Goal: Transaction & Acquisition: Purchase product/service

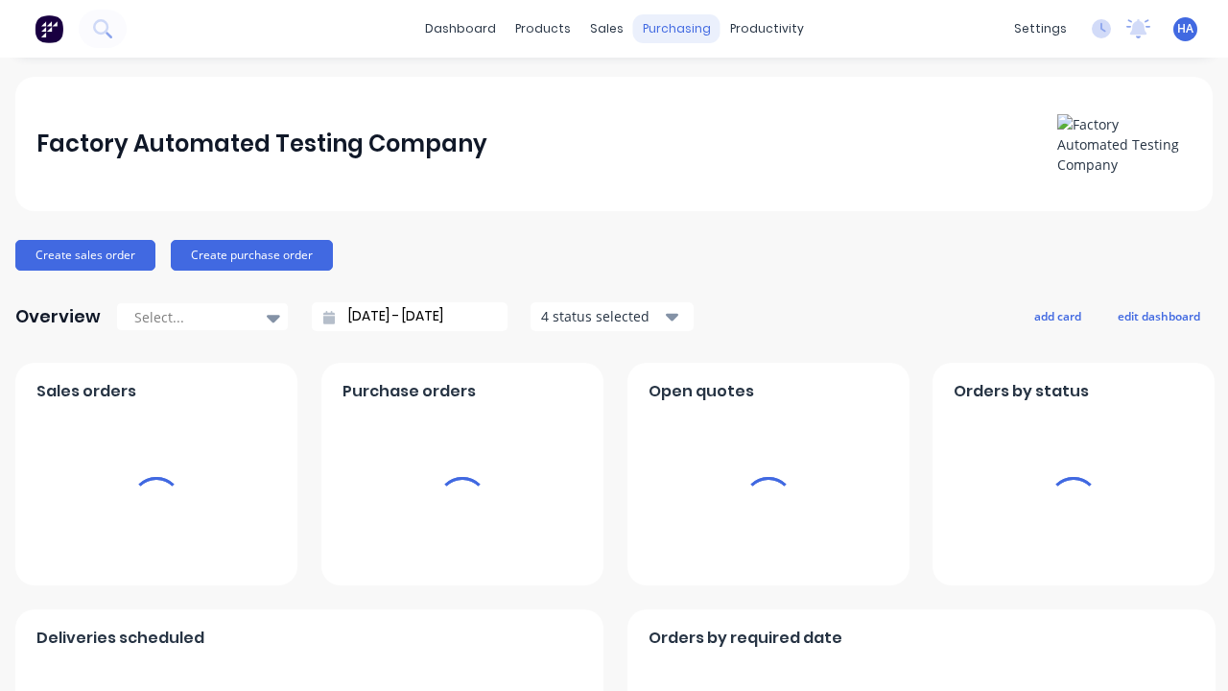
click at [672, 29] on div "purchasing" at bounding box center [676, 28] width 87 height 29
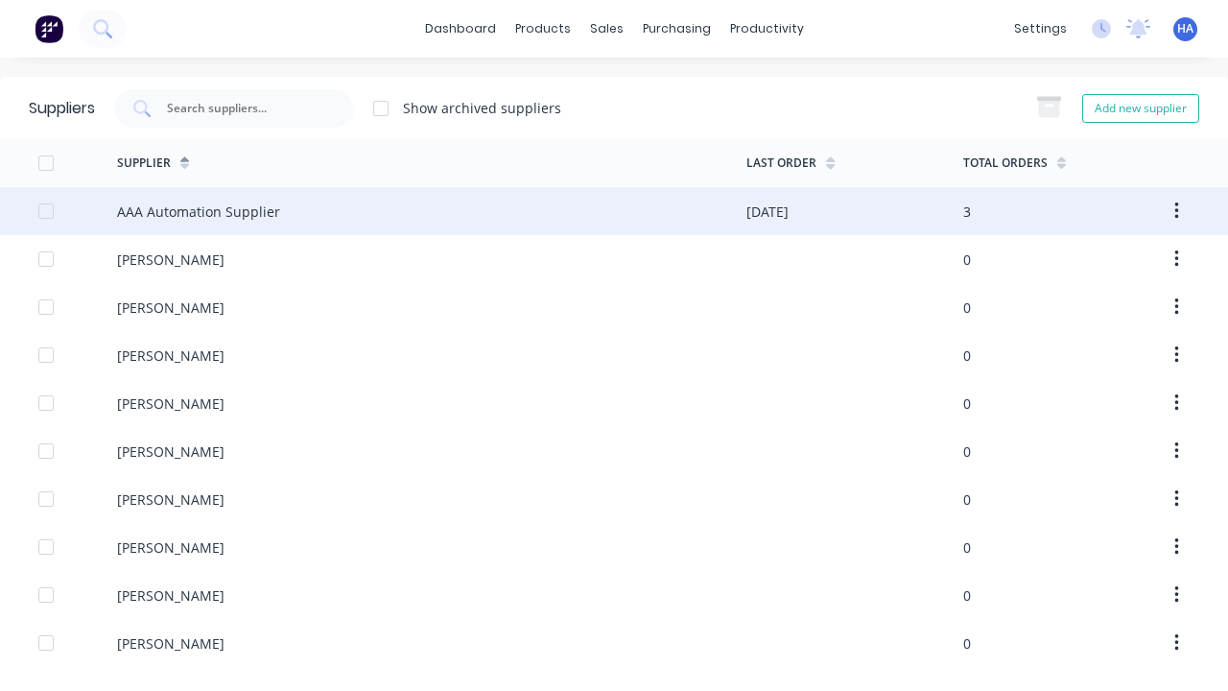
click at [196, 211] on div "AAA Automation Supplier" at bounding box center [198, 212] width 163 height 20
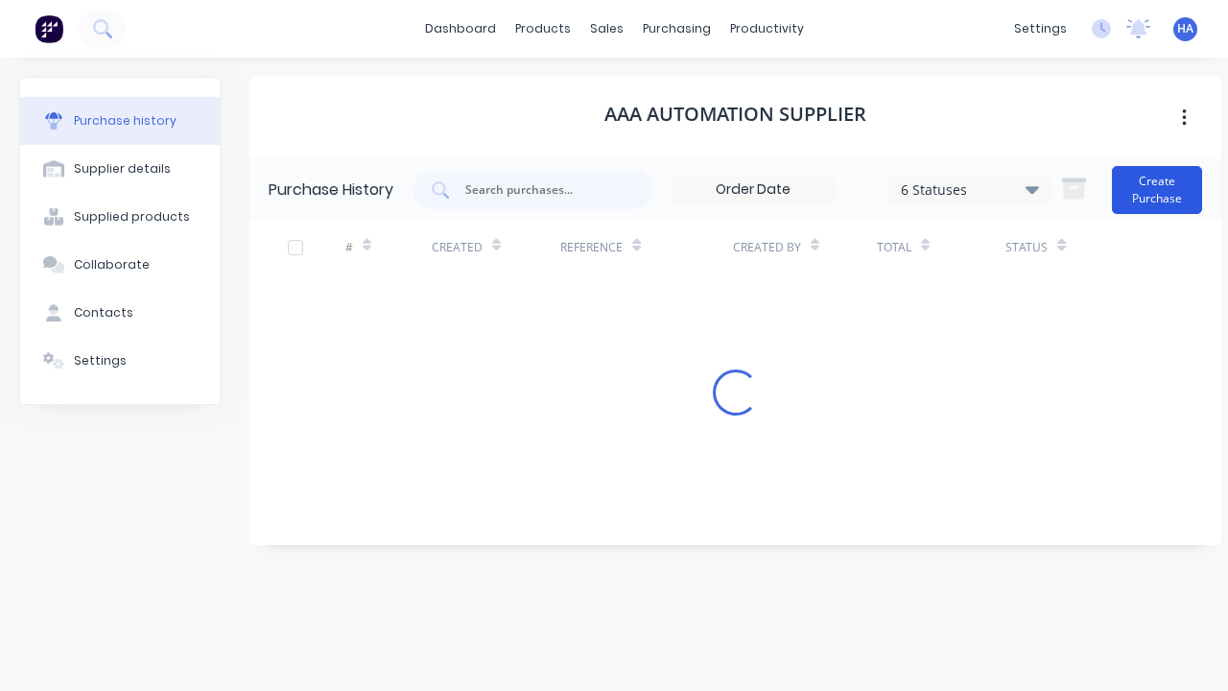
click at [1159, 189] on button "Create Purchase" at bounding box center [1157, 190] width 90 height 48
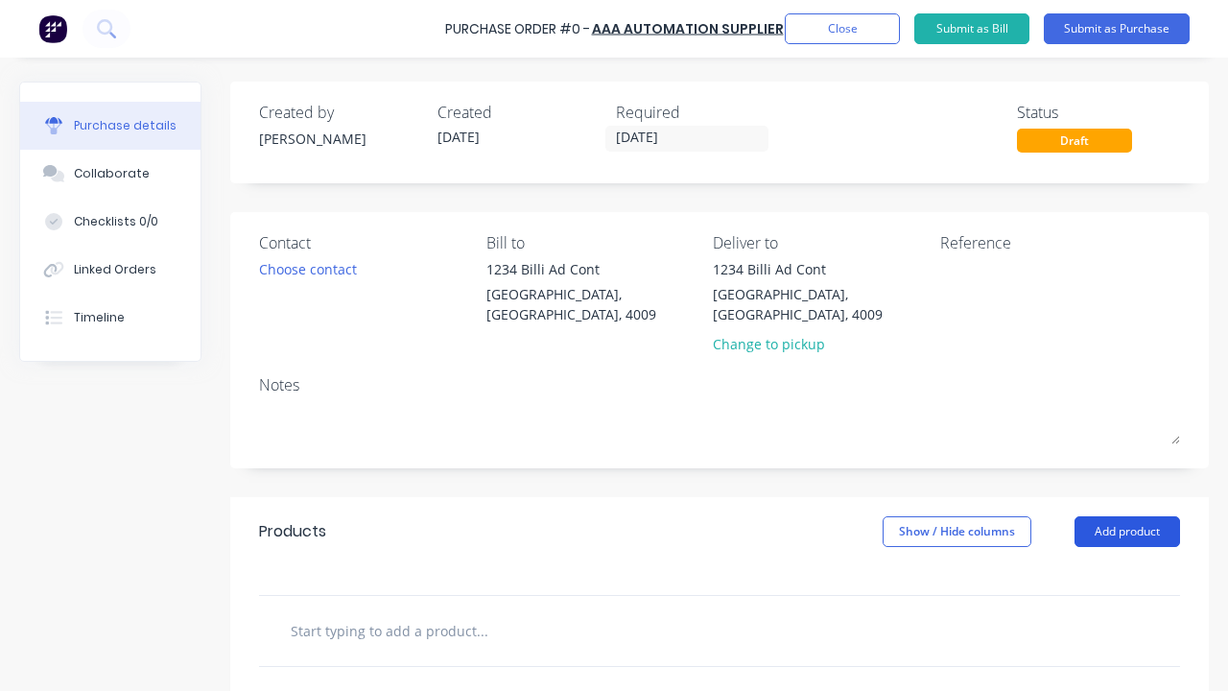
click at [1127, 516] on button "Add product" at bounding box center [1128, 531] width 106 height 31
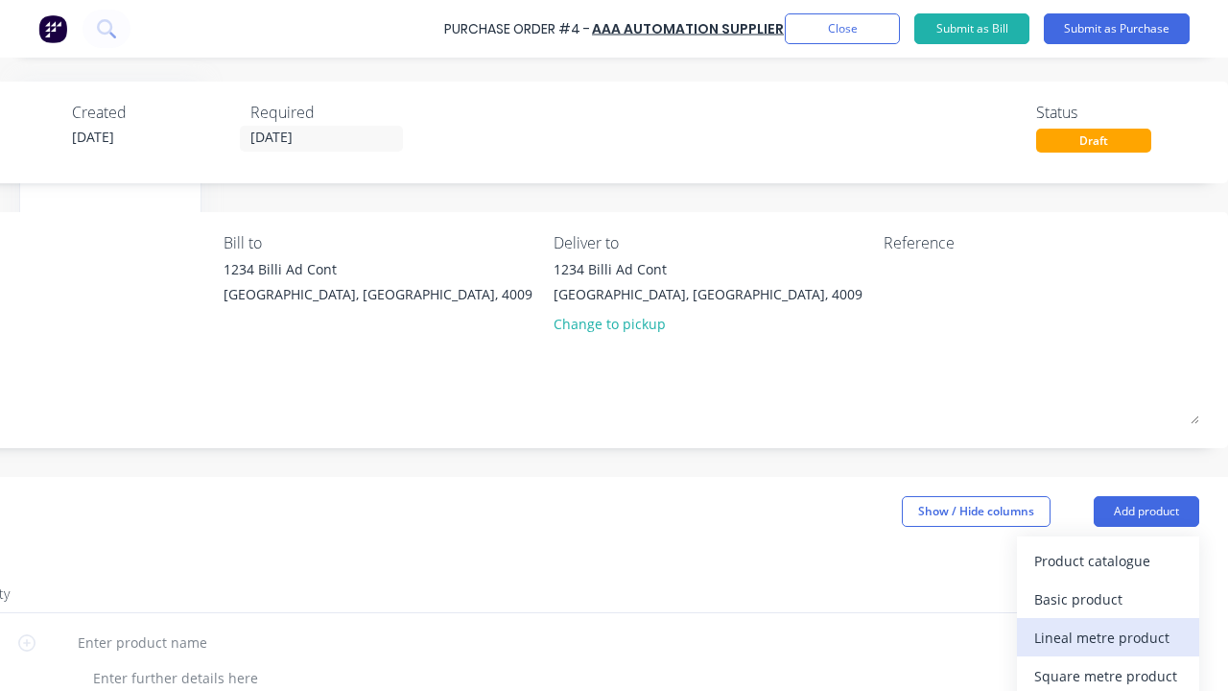
click at [1108, 637] on div "Lineal metre product" at bounding box center [1108, 638] width 148 height 28
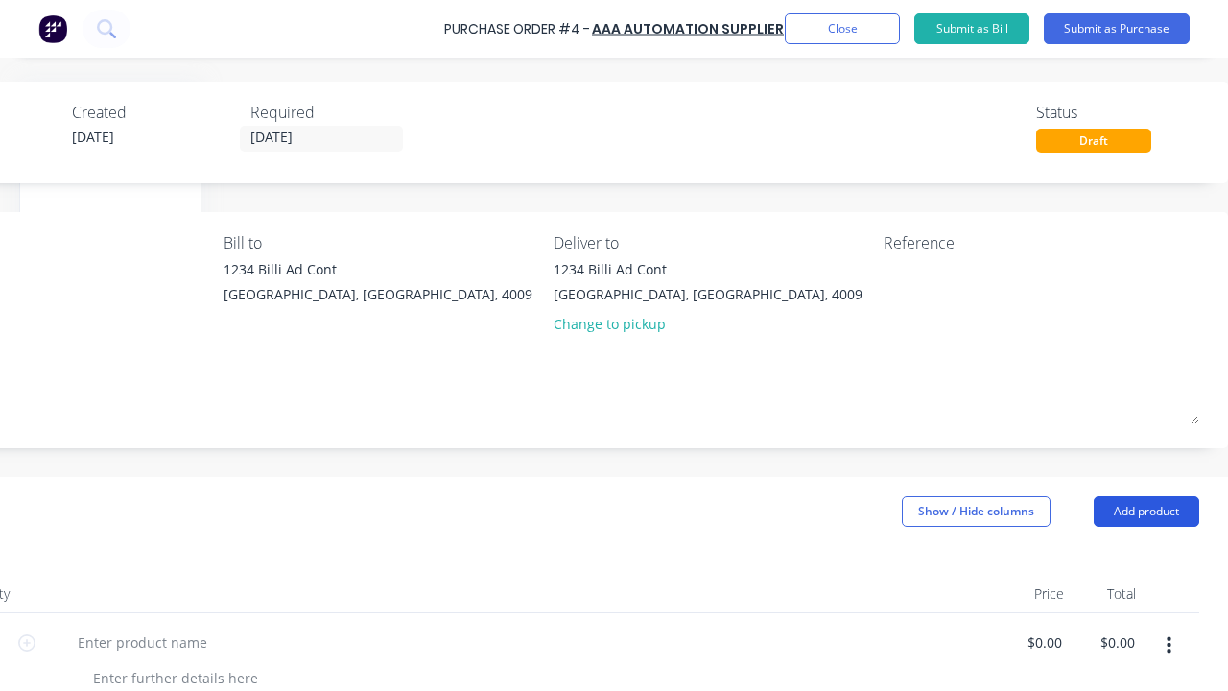
click at [1146, 511] on button "Add product" at bounding box center [1147, 511] width 106 height 31
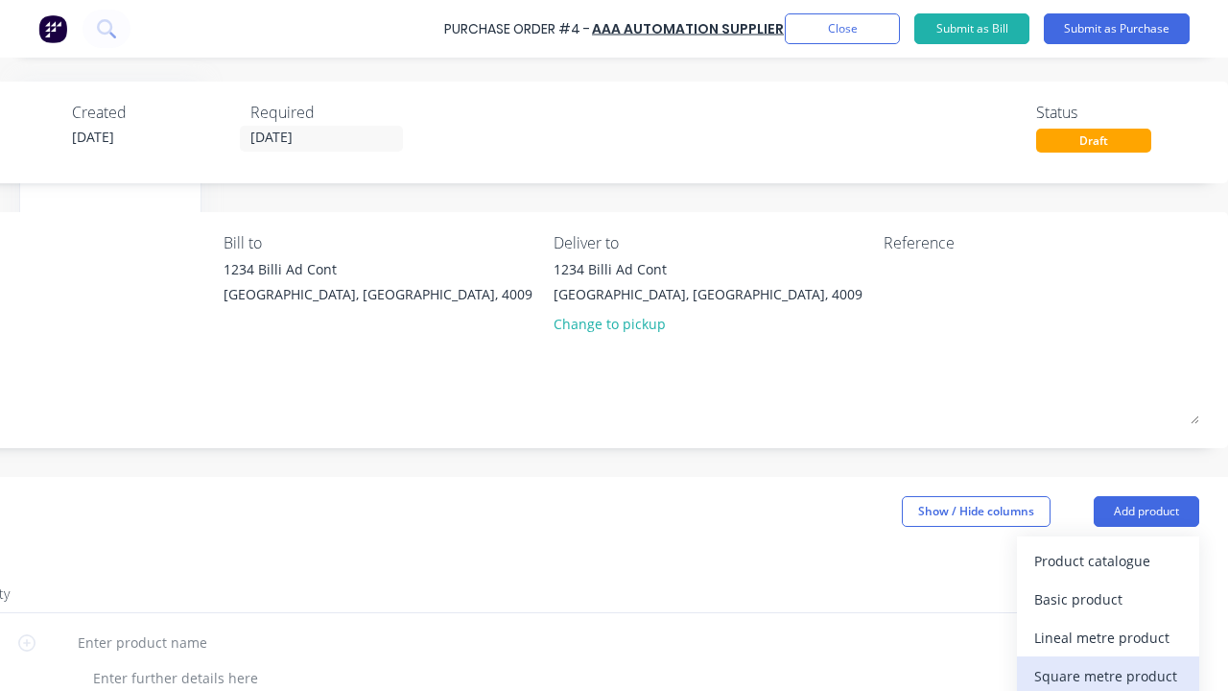
click at [1108, 672] on div "Square metre product" at bounding box center [1108, 676] width 148 height 28
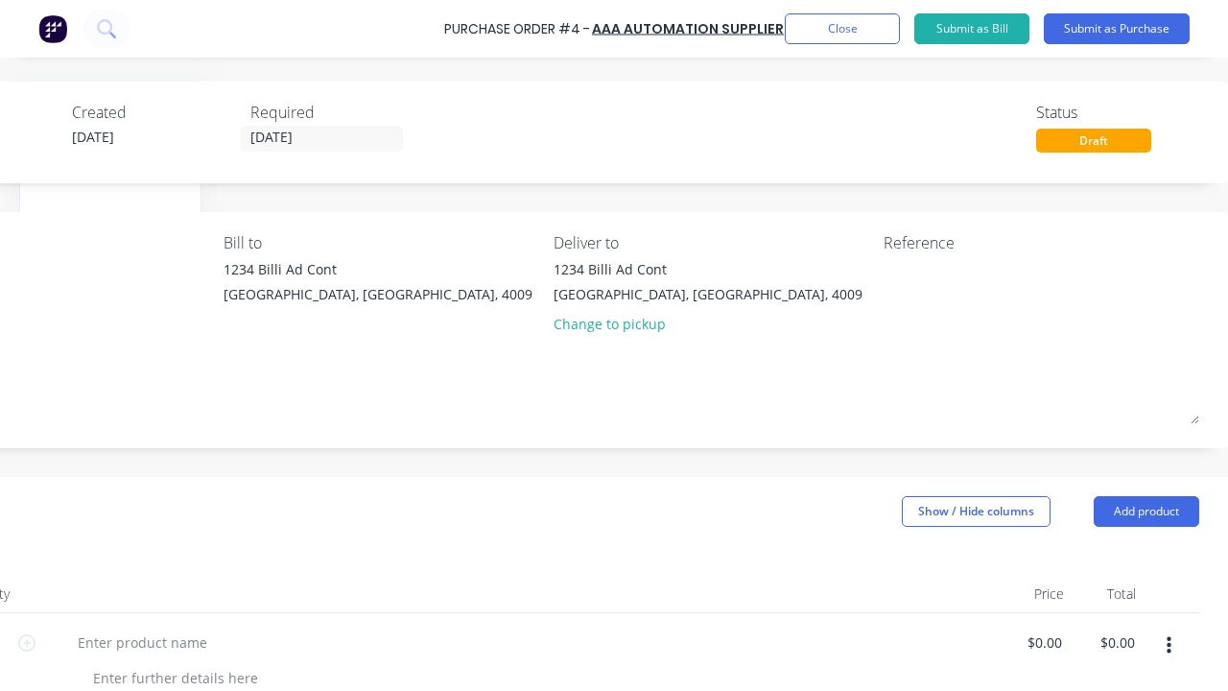
scroll to position [4, 366]
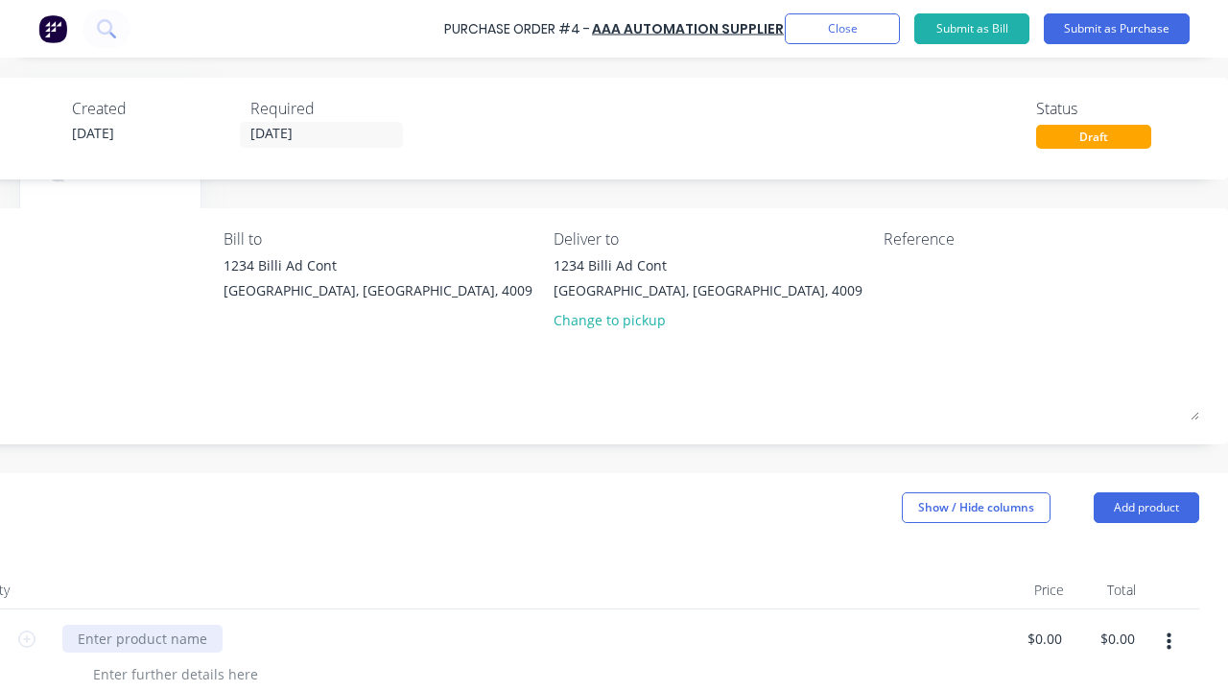
click at [140, 638] on div at bounding box center [142, 639] width 160 height 28
click at [1044, 638] on input "$0.00" at bounding box center [1044, 639] width 44 height 28
type input "$100.00"
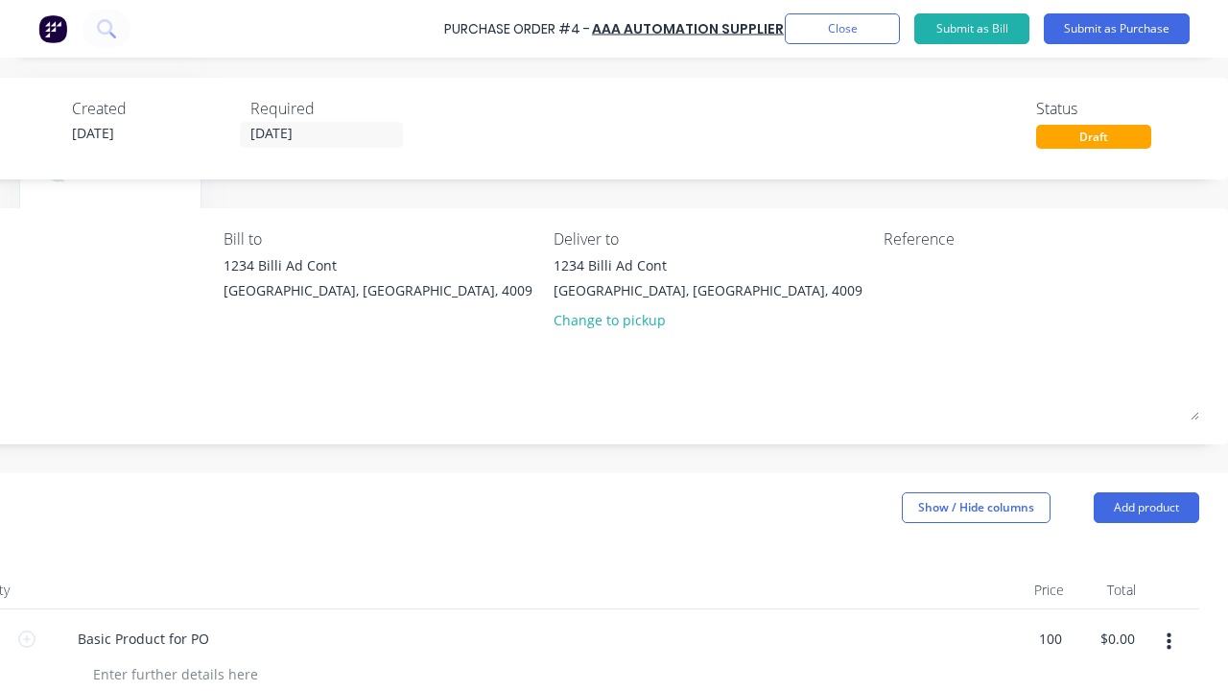
type input "$100.00"
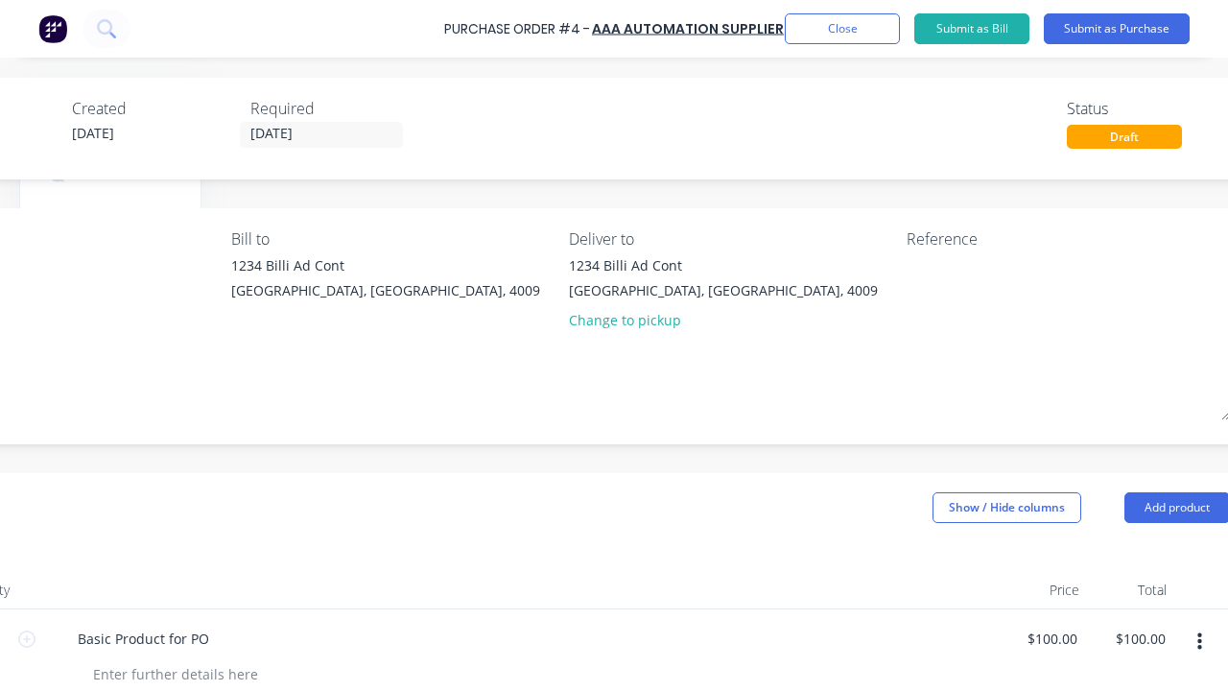
scroll to position [400, 366]
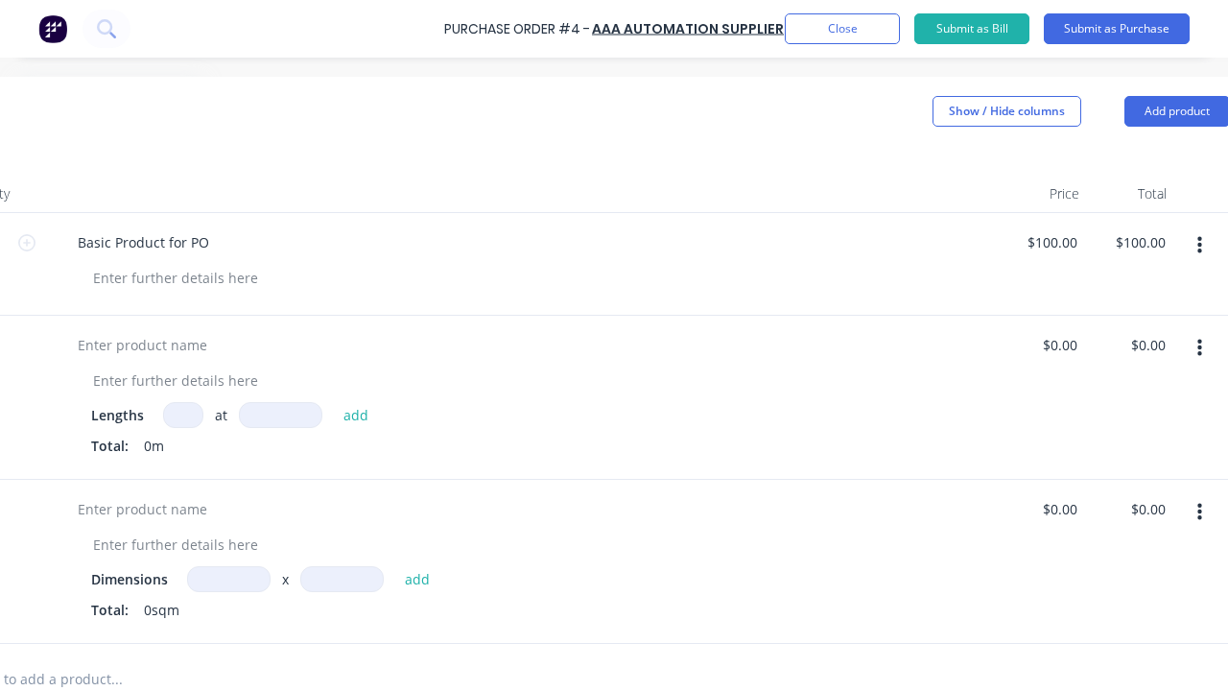
click at [181, 415] on input at bounding box center [183, 415] width 40 height 26
type input "1"
